Goal: Find specific page/section: Find specific page/section

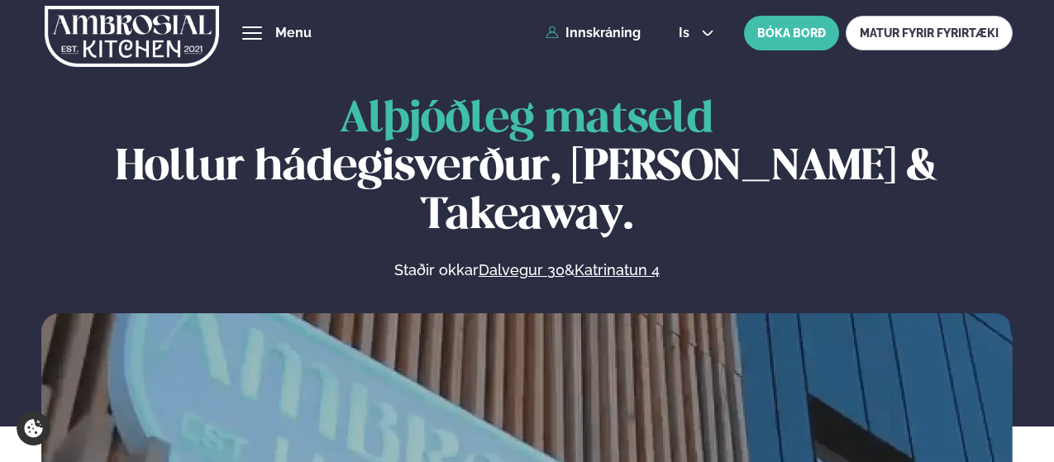
scroll to position [707, 0]
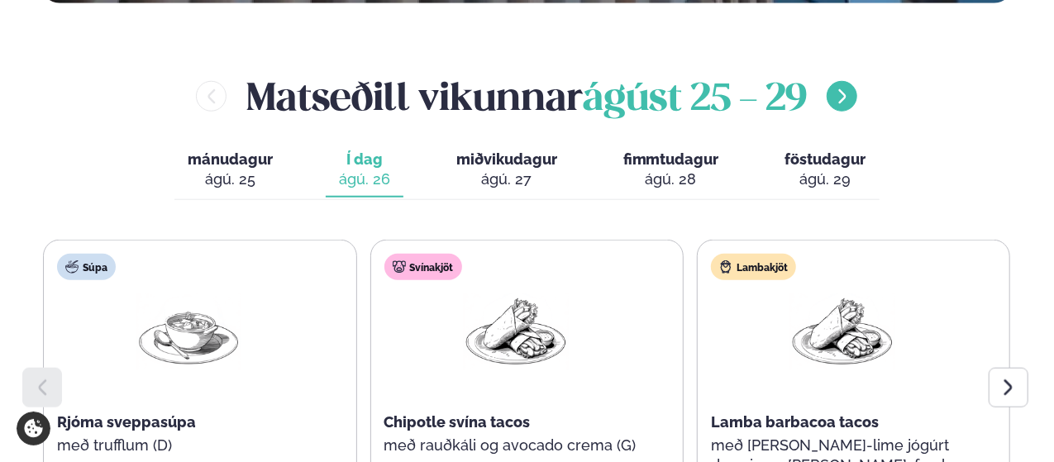
click at [841, 88] on icon "menu-btn-right" at bounding box center [842, 97] width 18 height 18
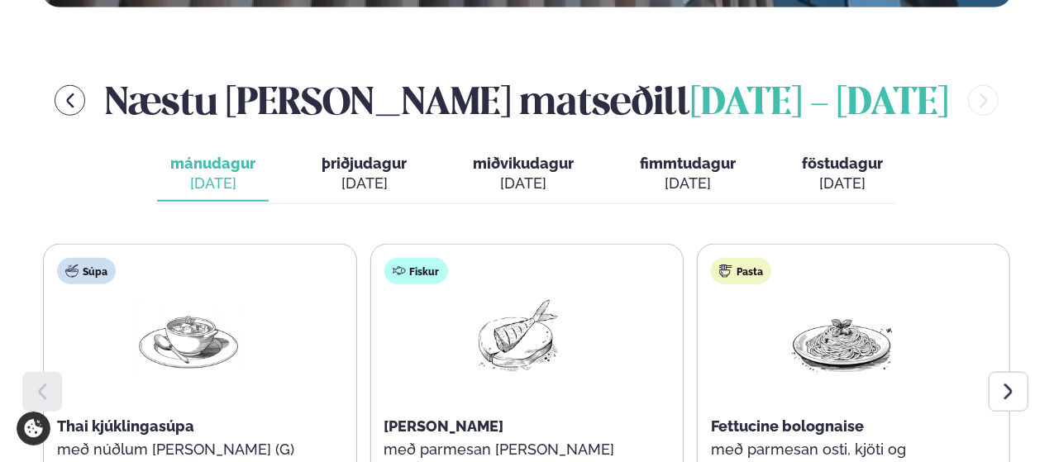
scroll to position [702, 0]
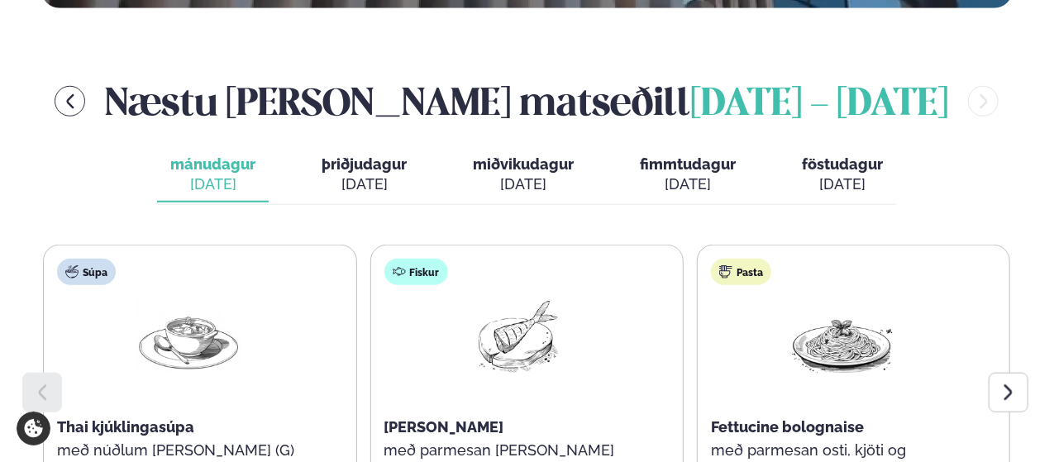
click at [364, 155] on span "þriðjudagur" at bounding box center [364, 163] width 85 height 17
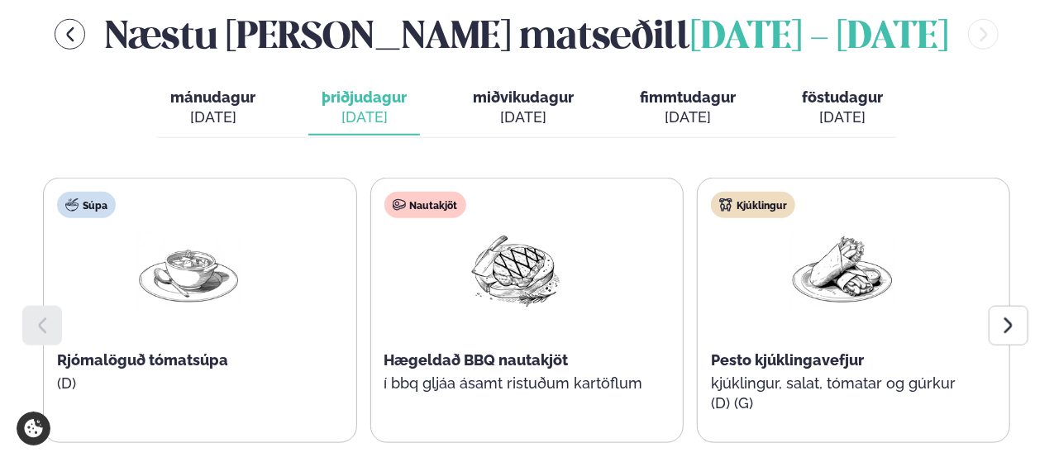
scroll to position [775, 0]
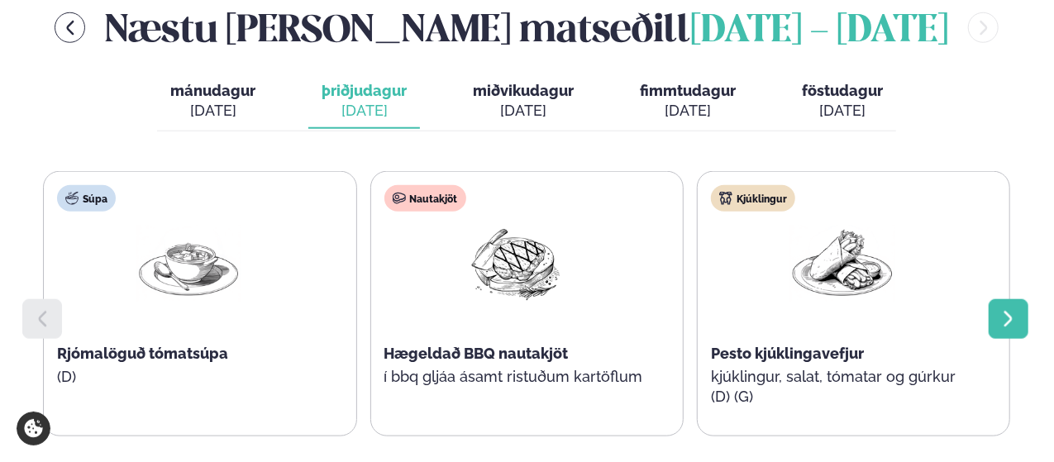
click at [1025, 299] on div at bounding box center [1009, 319] width 40 height 40
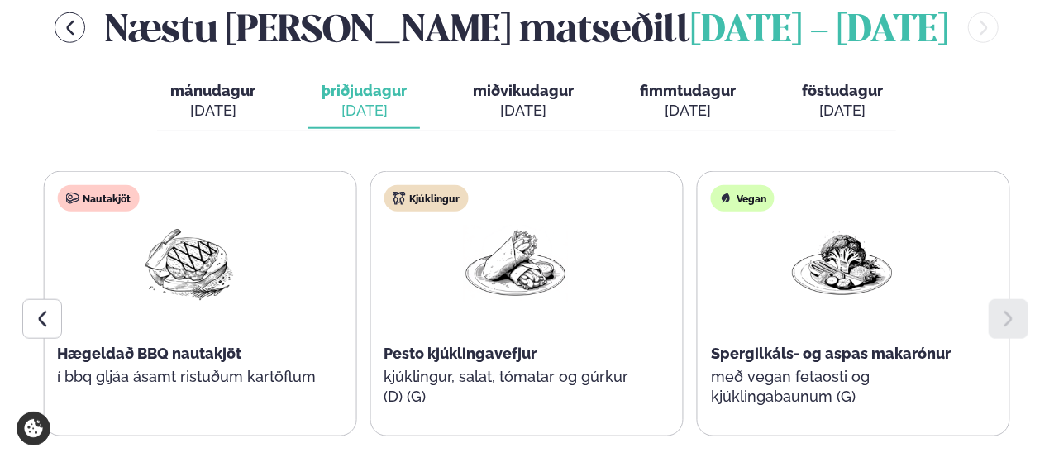
click at [1025, 299] on div at bounding box center [1009, 319] width 40 height 40
click at [493, 101] on div "[DATE]" at bounding box center [523, 111] width 101 height 20
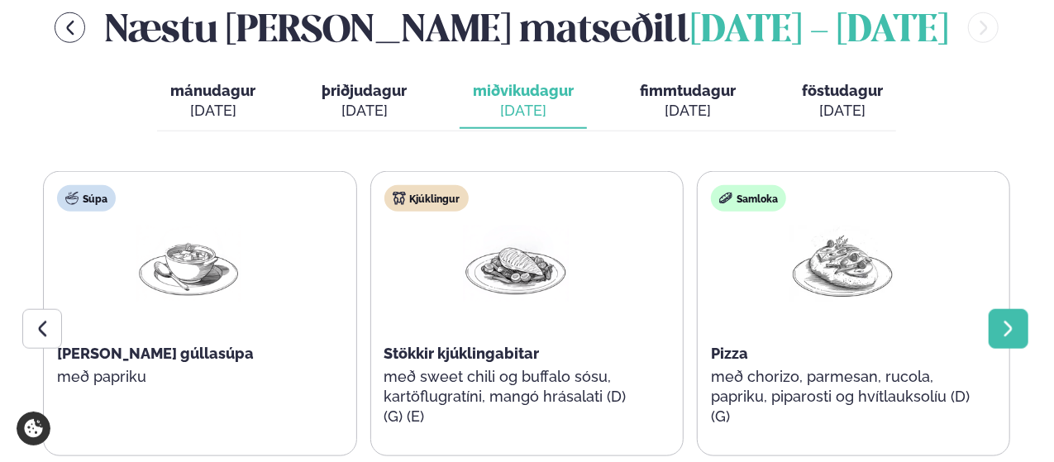
click at [1017, 319] on icon at bounding box center [1008, 329] width 20 height 20
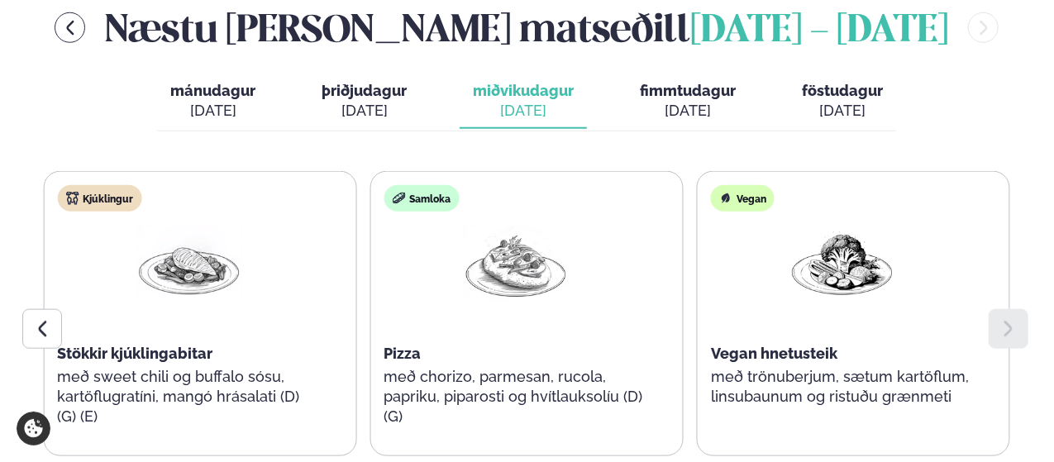
click at [693, 101] on div "[DATE]" at bounding box center [688, 111] width 96 height 20
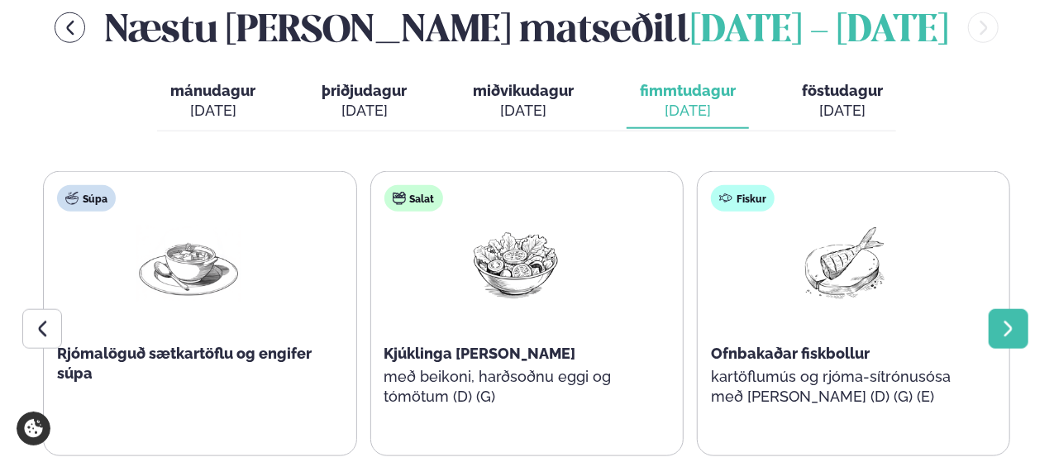
click at [1023, 309] on div at bounding box center [1009, 329] width 40 height 40
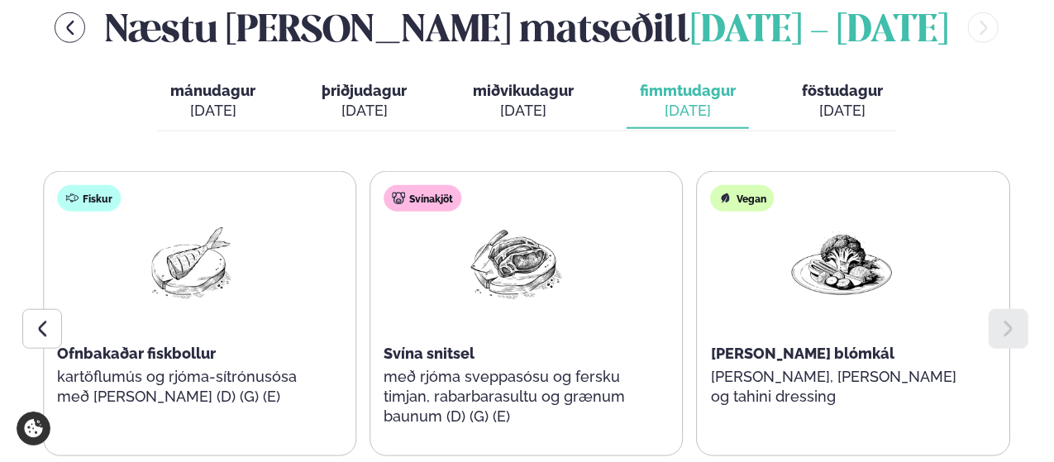
click at [835, 101] on div "[DATE]" at bounding box center [842, 111] width 81 height 20
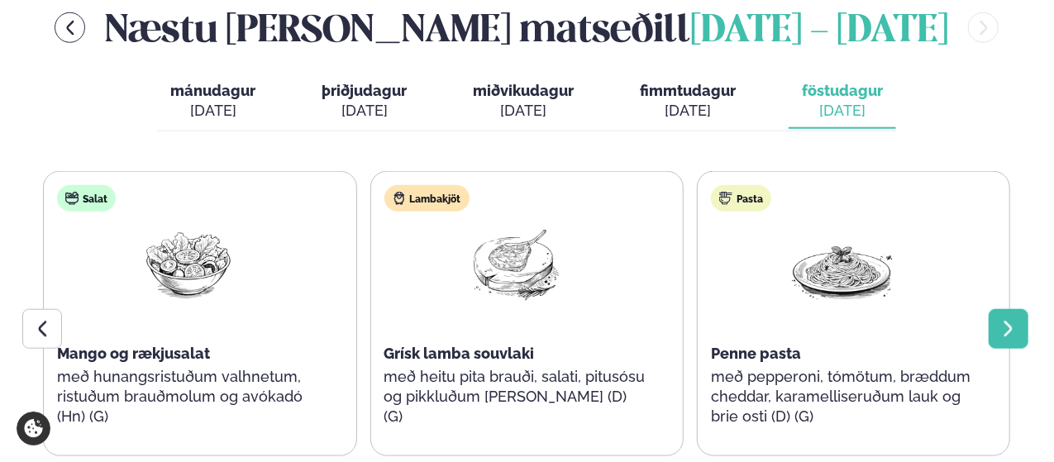
click at [1006, 321] on icon at bounding box center [1008, 329] width 8 height 16
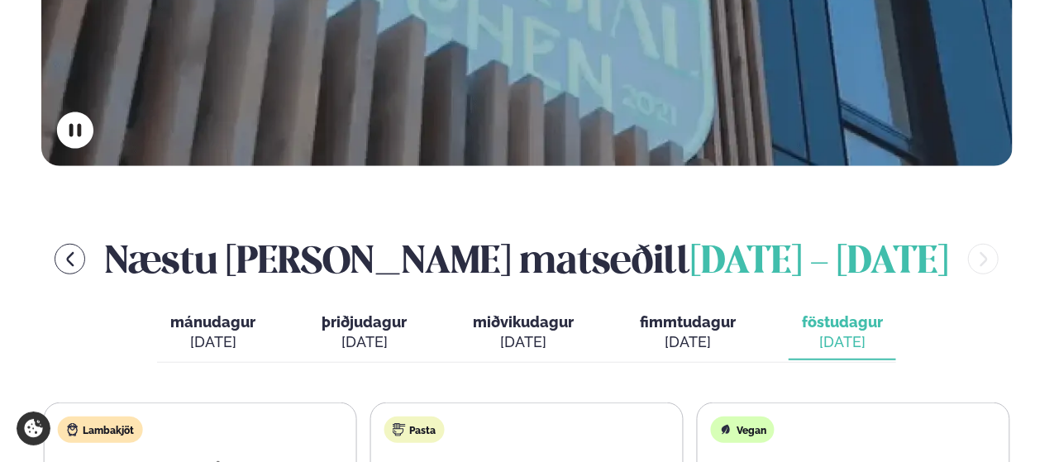
scroll to position [548, 0]
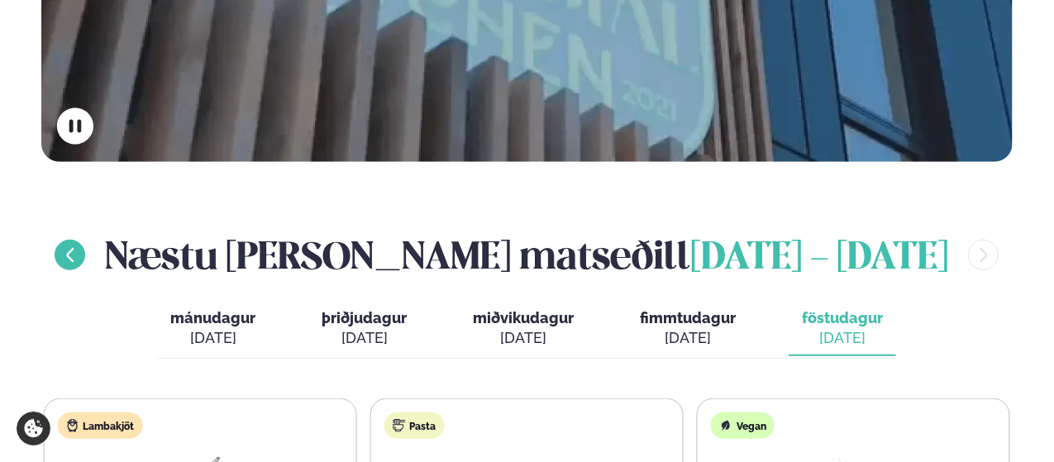
click at [74, 248] on icon "menu-btn-left" at bounding box center [69, 255] width 7 height 14
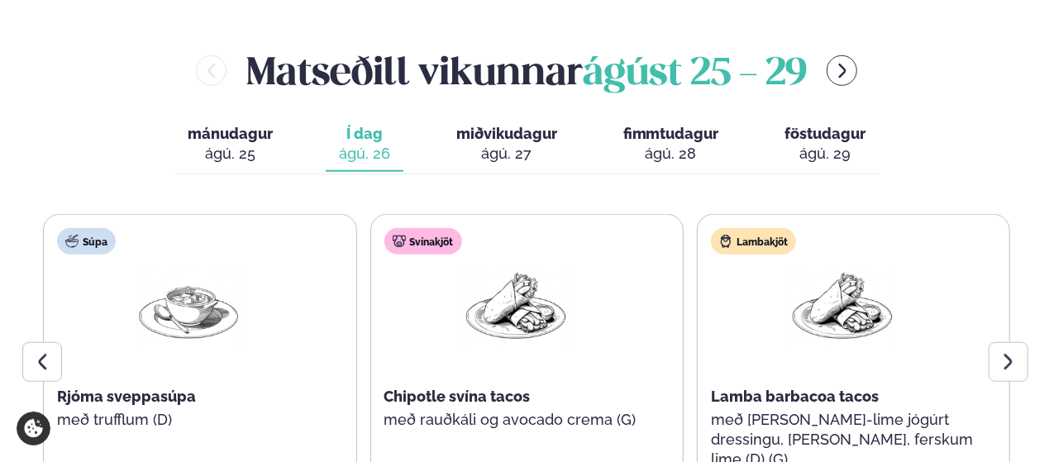
scroll to position [747, 0]
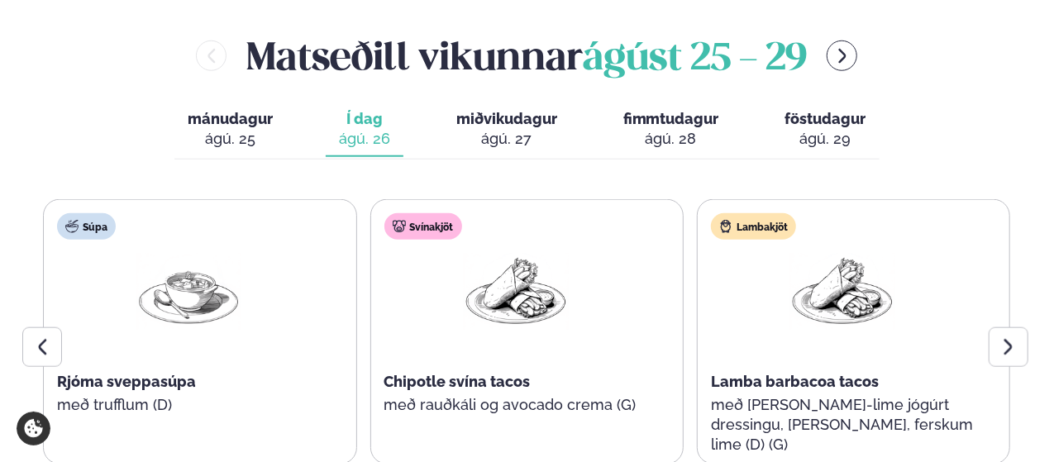
click at [231, 129] on div "ágú. 25" at bounding box center [230, 139] width 85 height 20
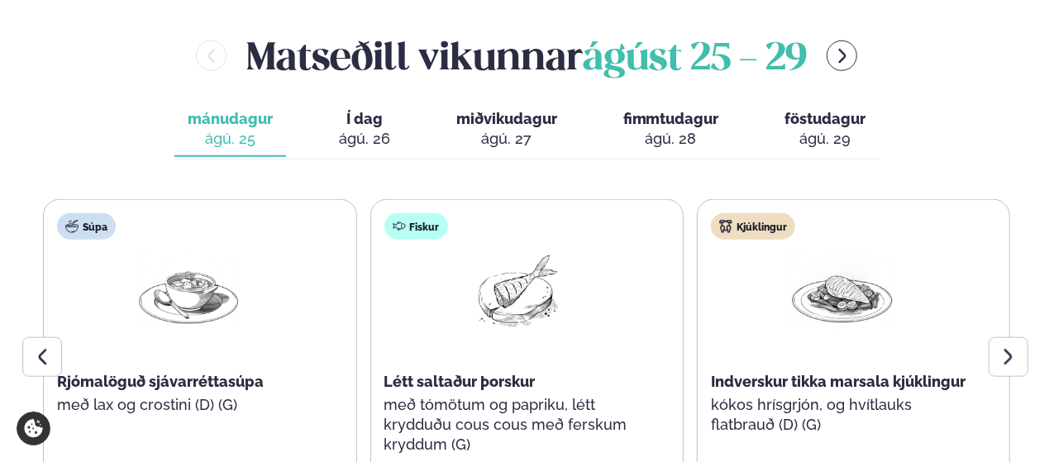
click at [350, 129] on div "ágú. 26" at bounding box center [364, 139] width 51 height 20
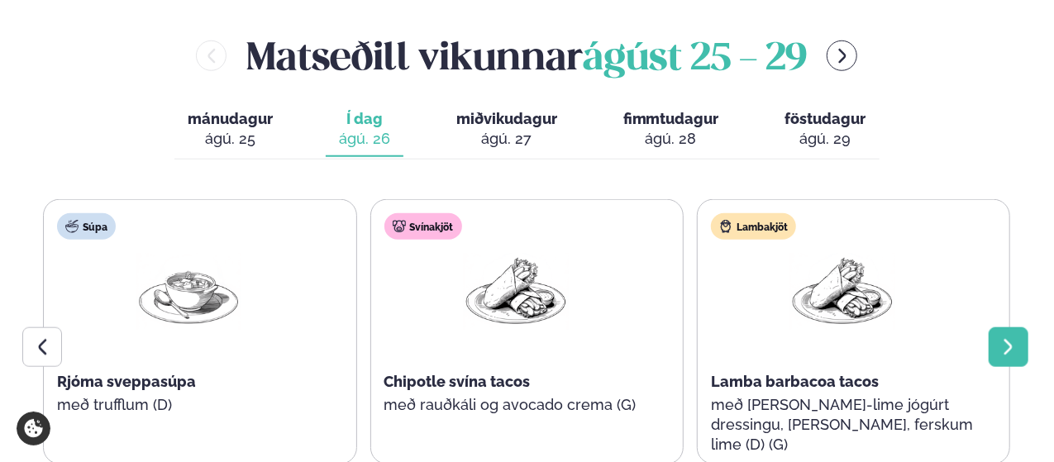
click at [997, 327] on div at bounding box center [1009, 347] width 40 height 40
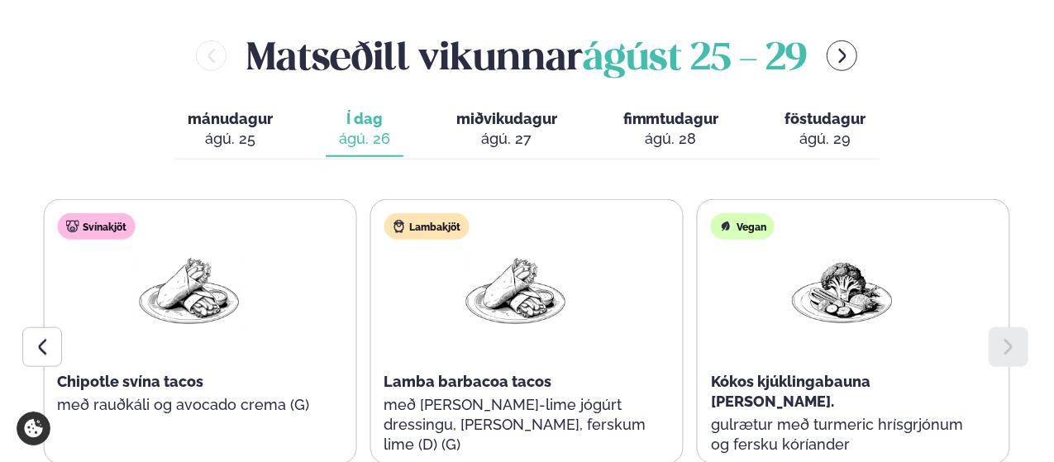
click at [518, 110] on span "miðvikudagur" at bounding box center [506, 118] width 101 height 17
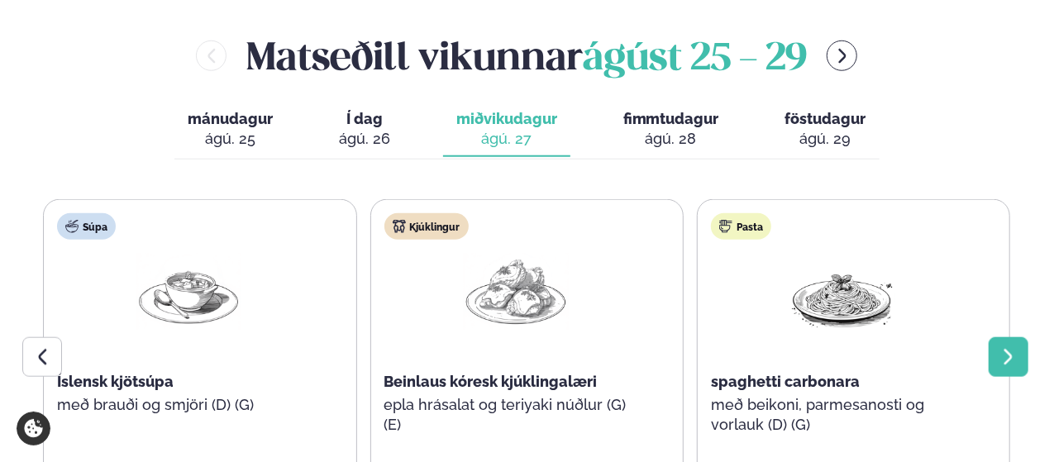
click at [1005, 347] on icon at bounding box center [1008, 357] width 20 height 20
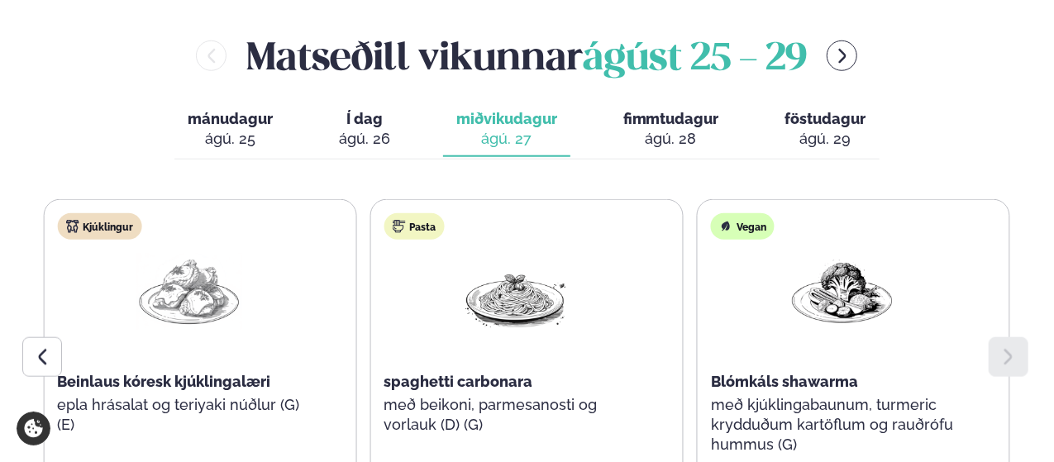
click at [650, 110] on span "fimmtudagur" at bounding box center [671, 118] width 96 height 17
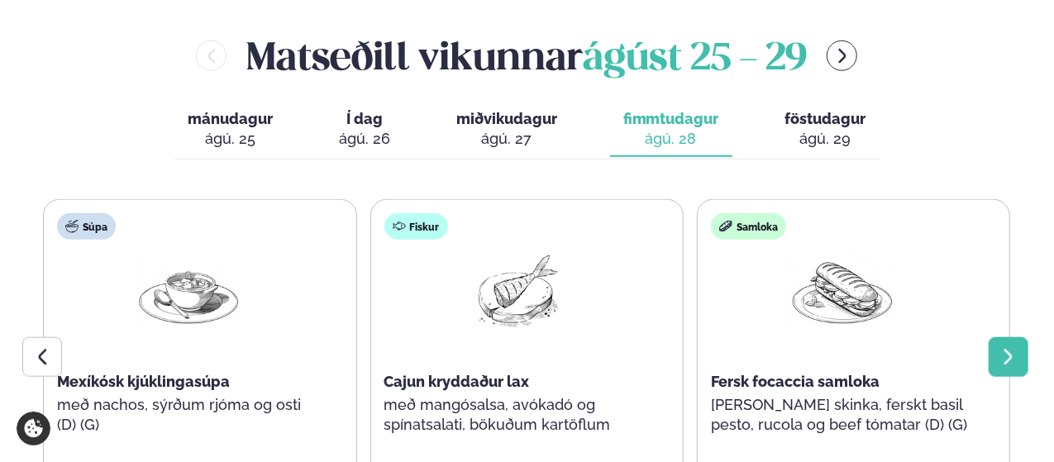
click at [1022, 337] on div at bounding box center [1009, 357] width 40 height 40
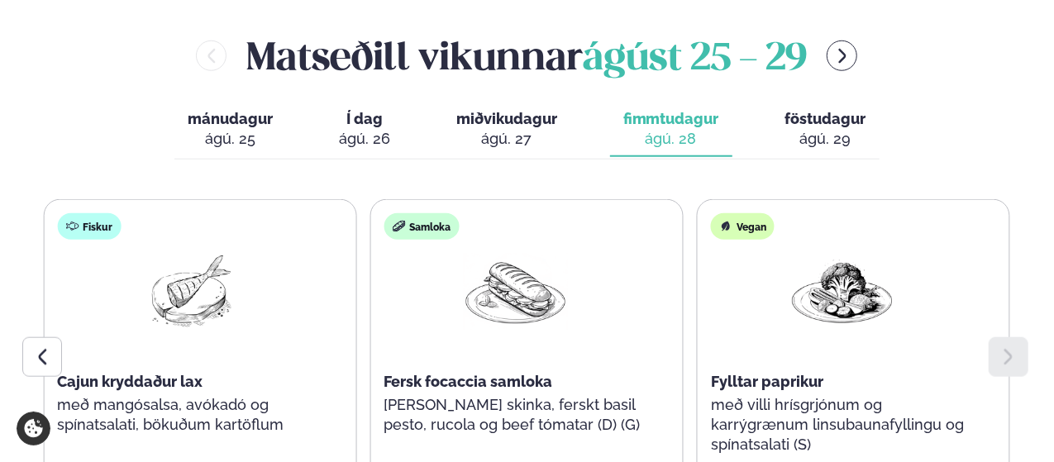
click at [827, 107] on button "föstudagur fös. [DATE]" at bounding box center [825, 129] width 107 height 55
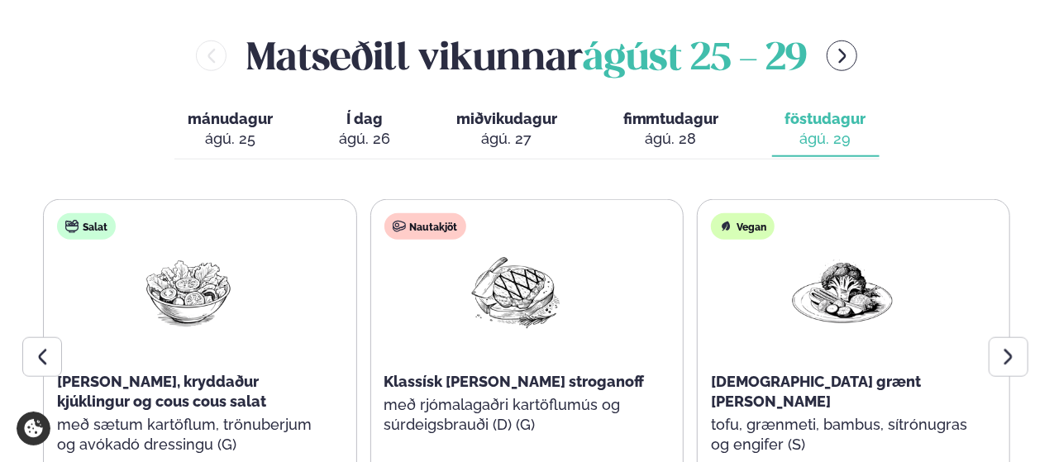
click at [243, 110] on span "mánudagur" at bounding box center [230, 118] width 85 height 17
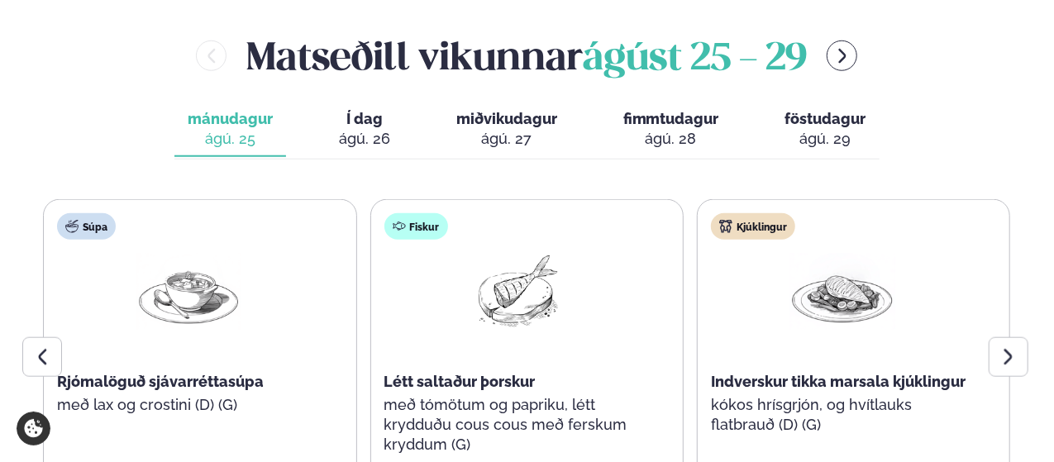
click at [357, 109] on span "Í dag" at bounding box center [364, 119] width 51 height 20
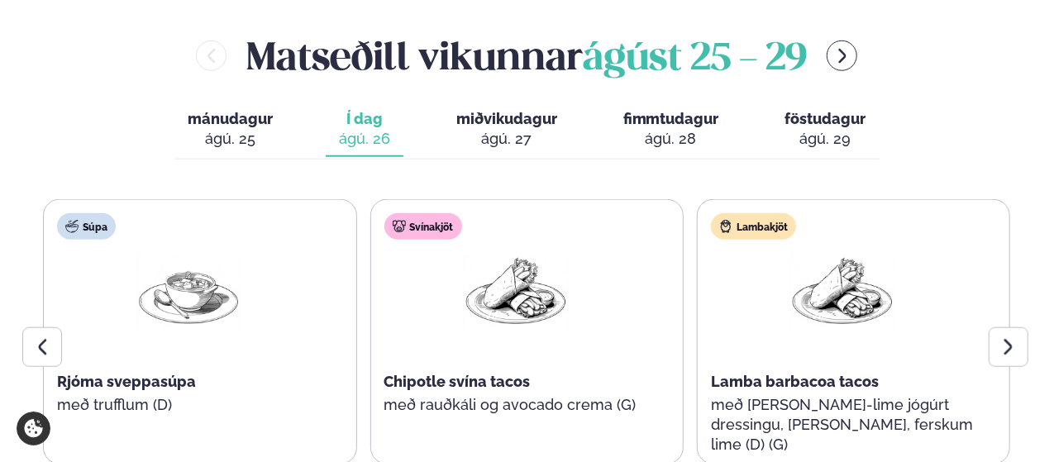
click at [483, 110] on span "miðvikudagur" at bounding box center [506, 118] width 101 height 17
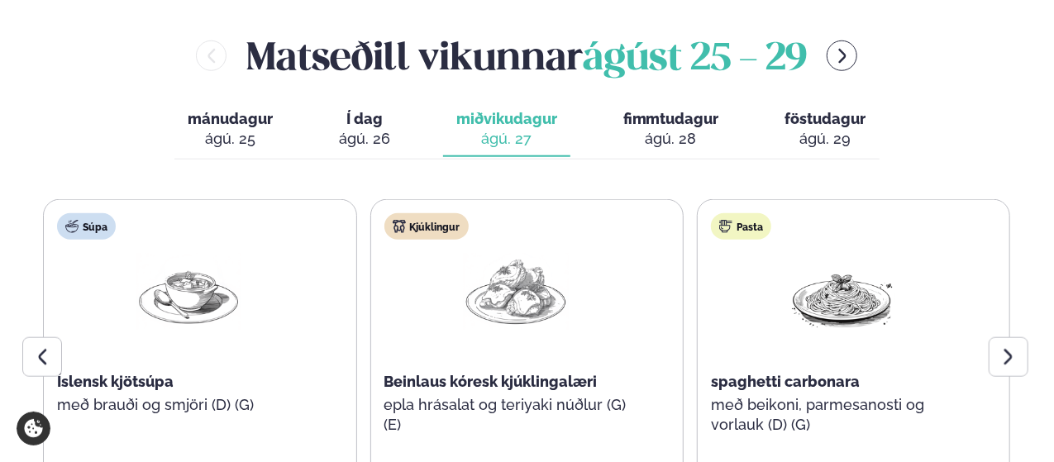
click at [623, 110] on span "fimmtudagur" at bounding box center [671, 118] width 96 height 17
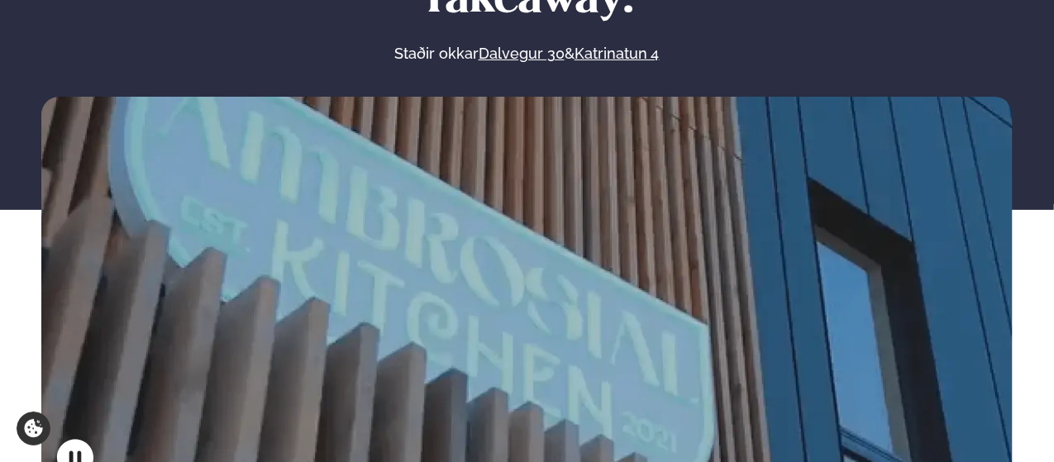
scroll to position [213, 0]
